Goal: Task Accomplishment & Management: Complete application form

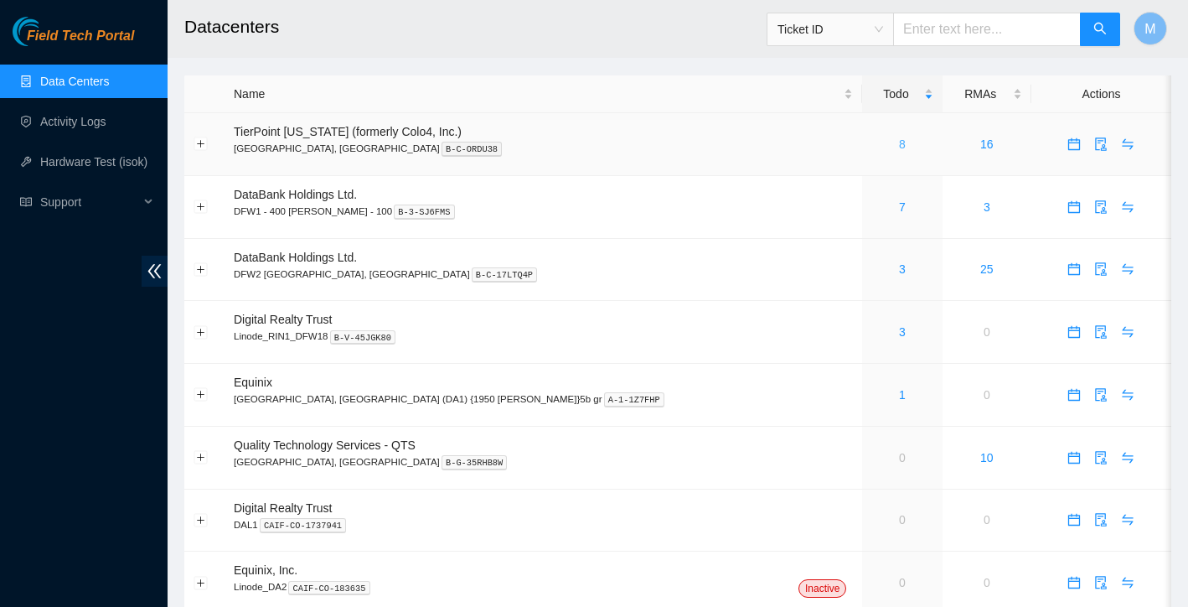
click at [899, 142] on link "8" at bounding box center [902, 143] width 7 height 13
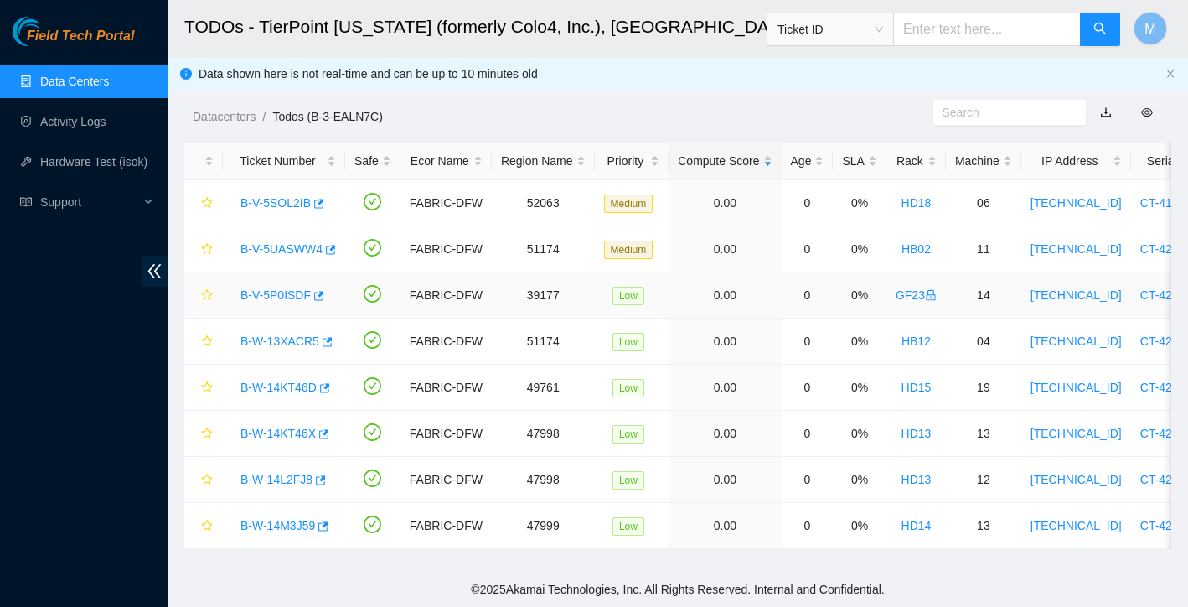
click at [281, 296] on link "B-V-5P0ISDF" at bounding box center [275, 294] width 70 height 13
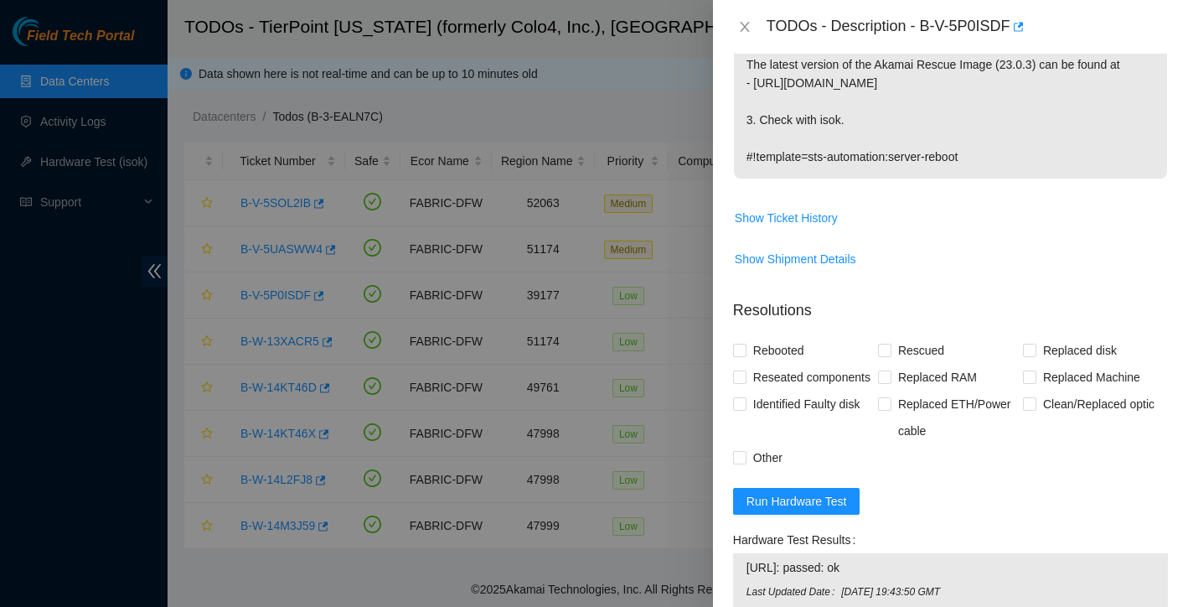
scroll to position [466, 0]
click at [817, 508] on span "Run Hardware Test" at bounding box center [796, 498] width 101 height 18
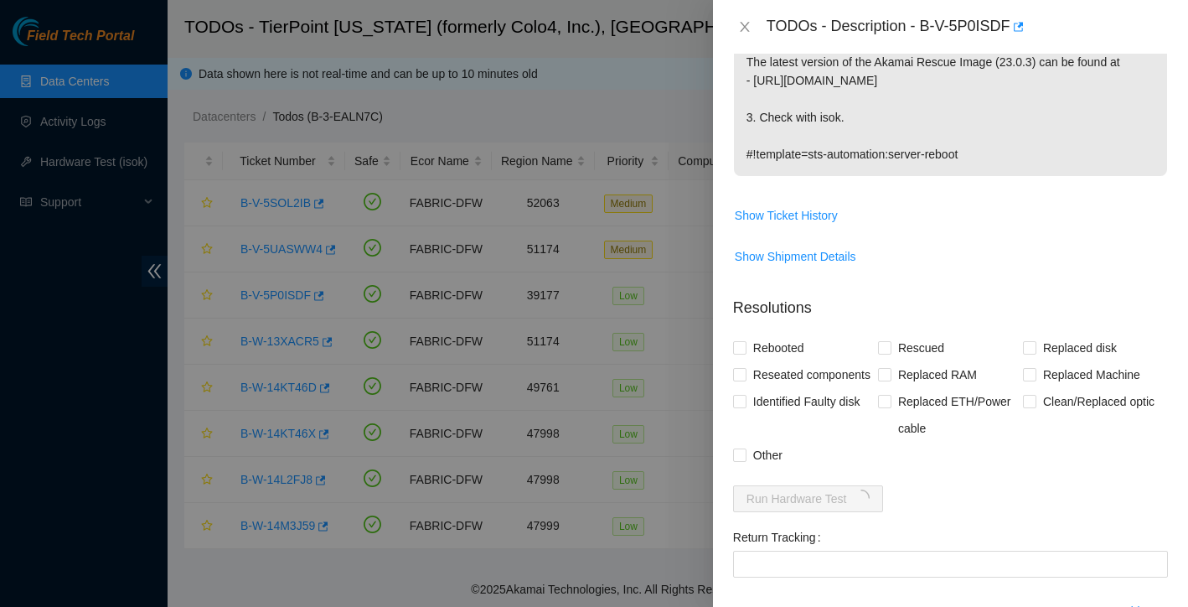
click at [944, 269] on span "Show Shipment Details" at bounding box center [950, 256] width 433 height 27
click at [741, 343] on input "Rebooted" at bounding box center [739, 347] width 12 height 12
checkbox input "true"
click at [881, 347] on input "Rescued" at bounding box center [884, 347] width 12 height 12
checkbox input "true"
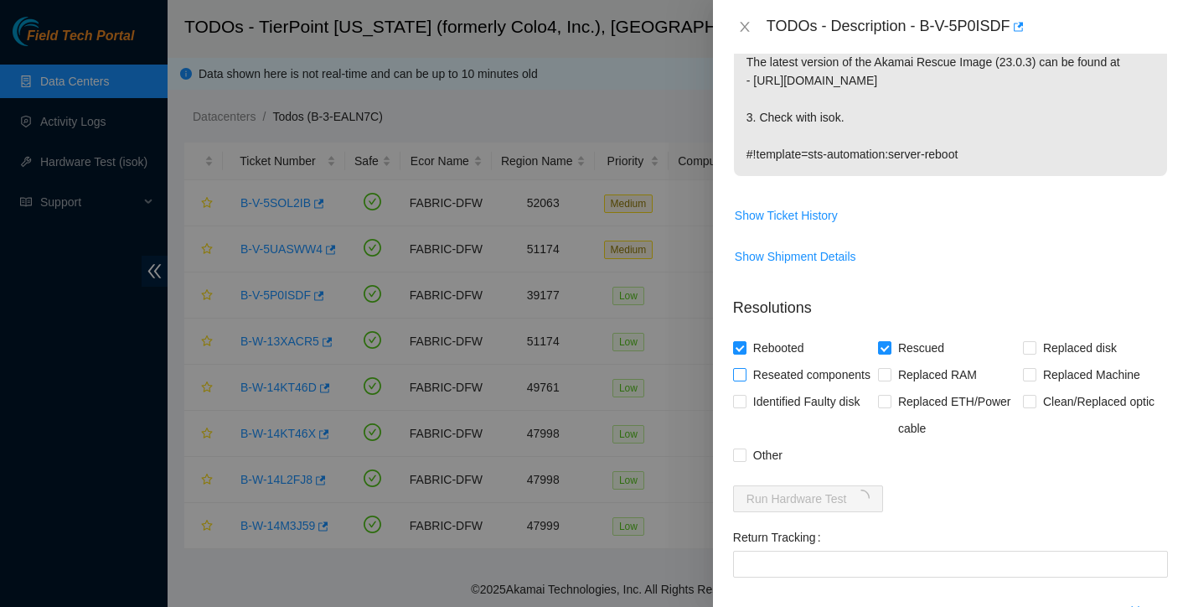
click at [743, 375] on input "Reseated components" at bounding box center [739, 374] width 12 height 12
checkbox input "true"
click at [741, 460] on input "Other" at bounding box center [739, 454] width 12 height 12
checkbox input "true"
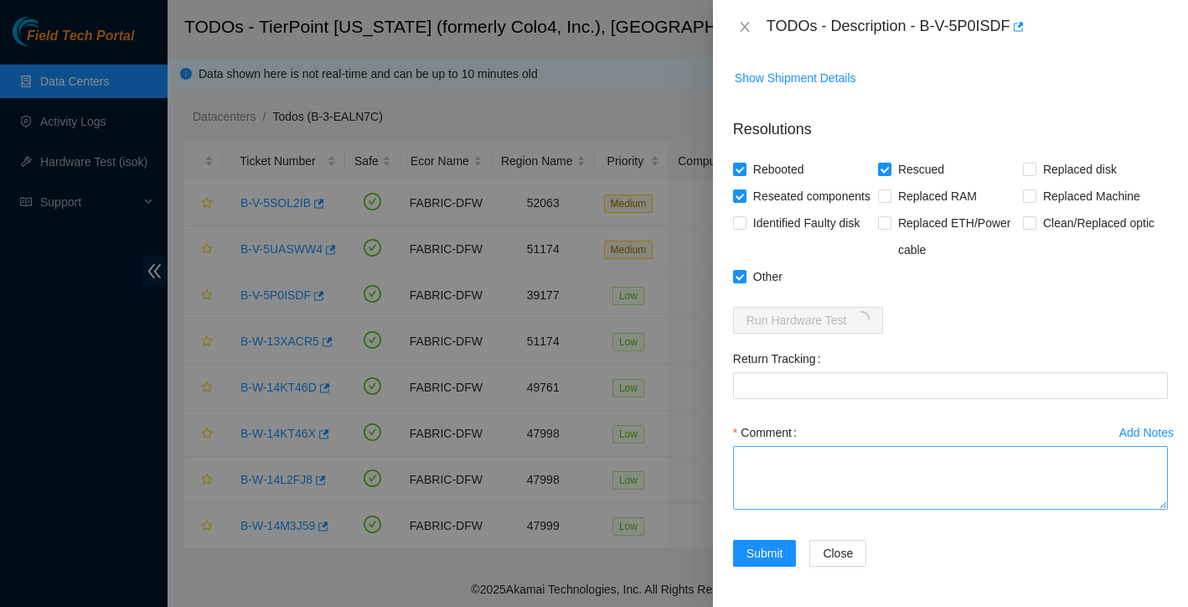
scroll to position [671, 0]
click at [838, 462] on textarea "Comment" at bounding box center [950, 478] width 435 height 64
click at [860, 496] on textarea "found with no video power cycled" at bounding box center [950, 478] width 435 height 64
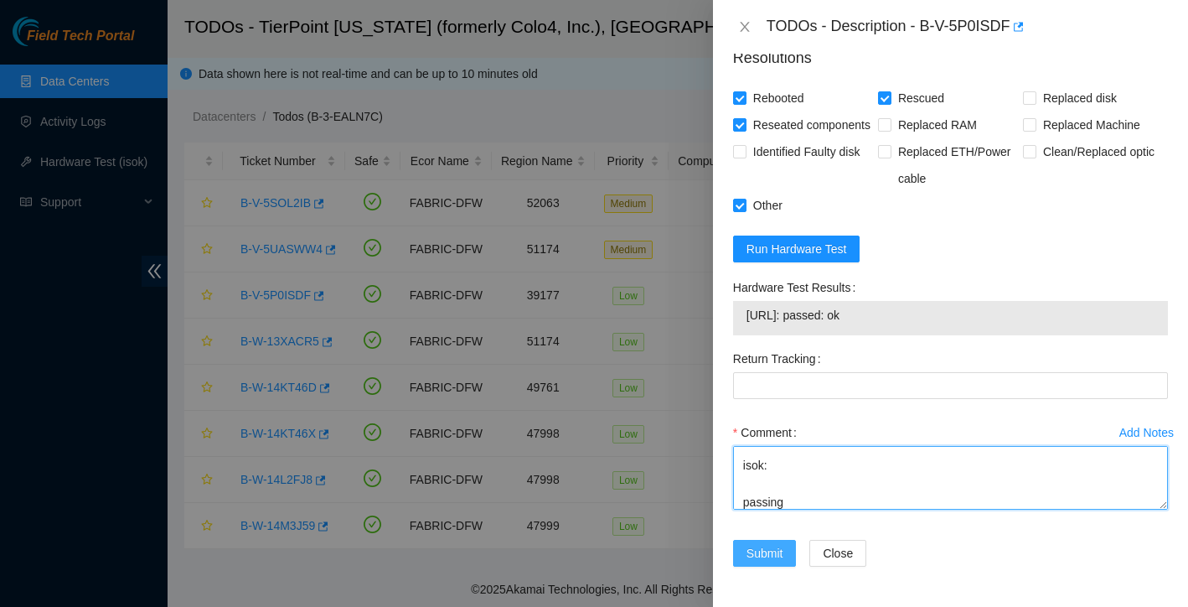
scroll to position [742, 0]
type textarea "found with no video power cycled rescued reconfigured isok: passing"
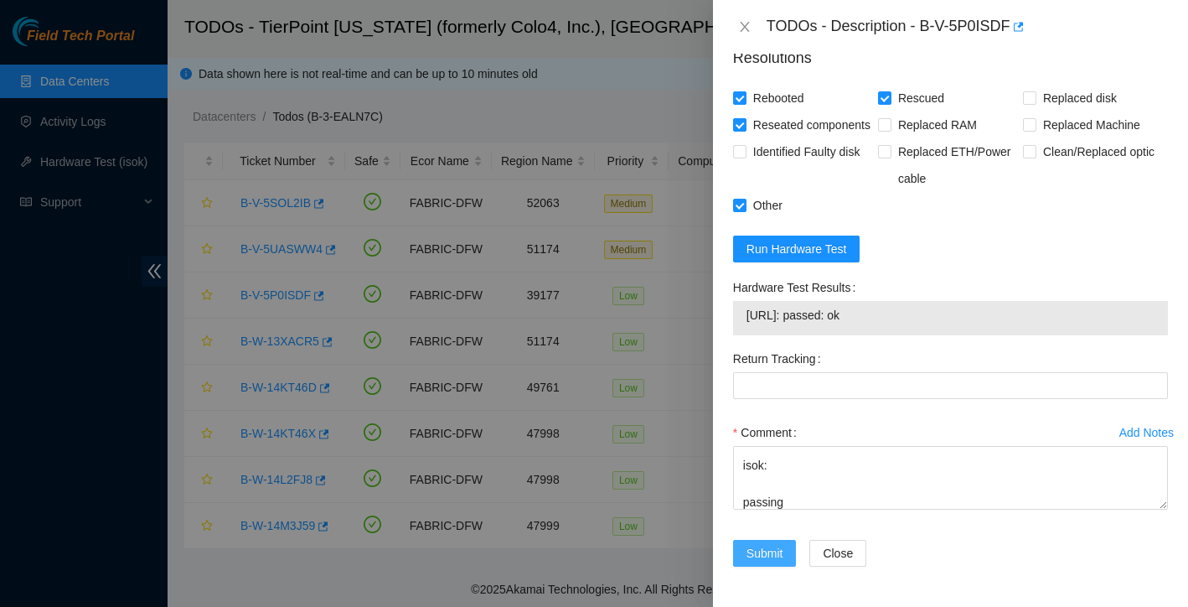
click at [756, 556] on span "Submit" at bounding box center [764, 553] width 37 height 18
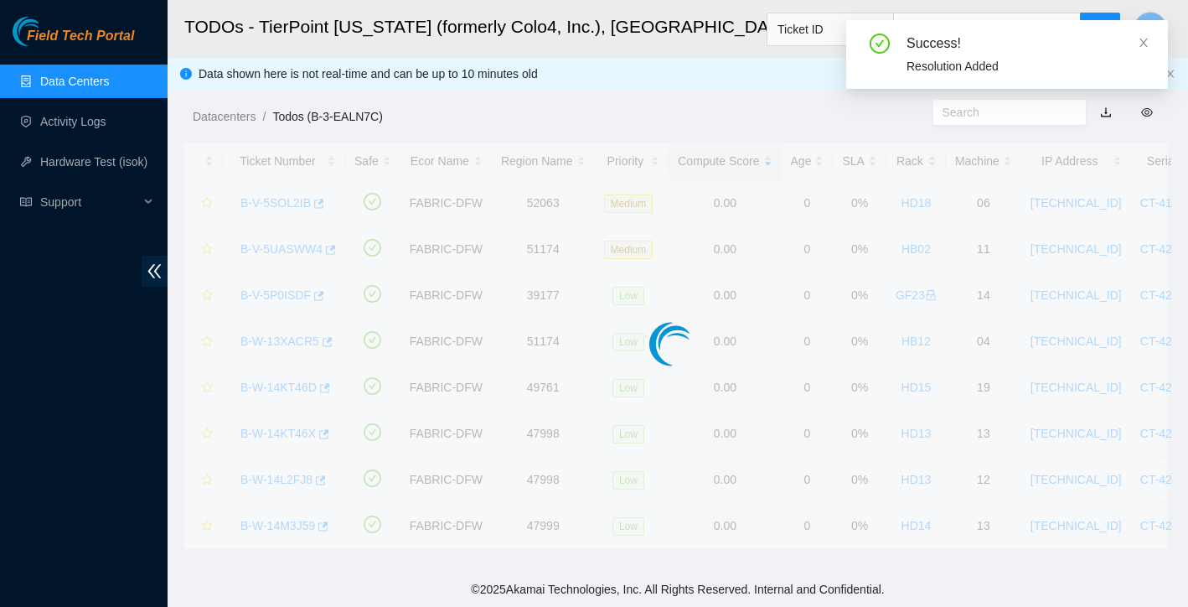
scroll to position [328, 0]
